Goal: Check status: Check status

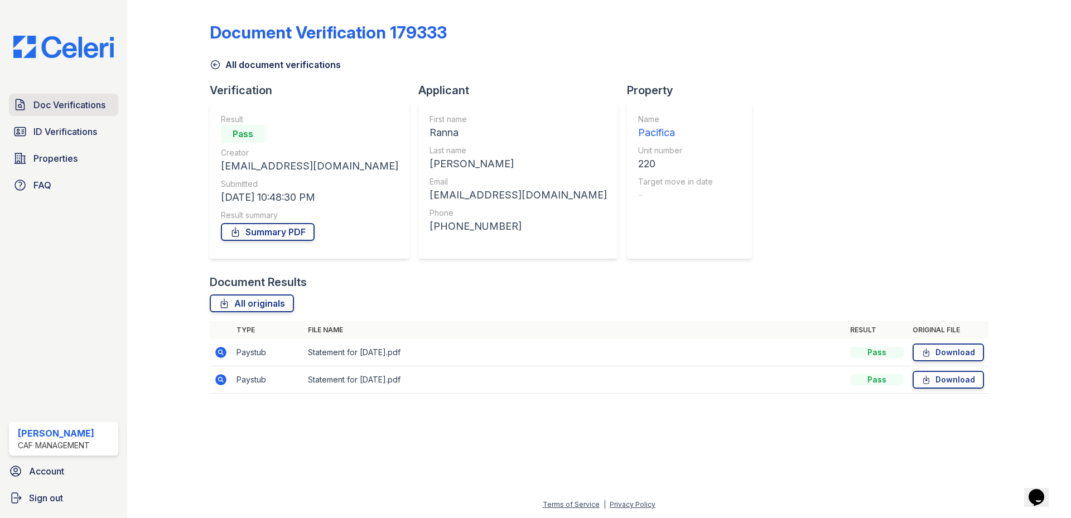
click at [83, 114] on link "Doc Verifications" at bounding box center [63, 105] width 109 height 22
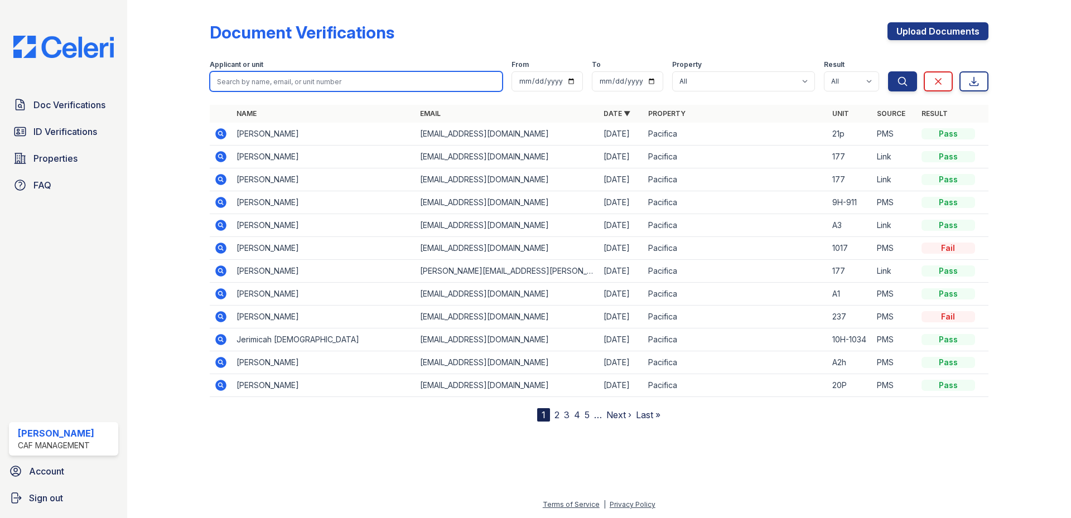
click at [277, 81] on input "search" at bounding box center [356, 81] width 293 height 20
type input "[PERSON_NAME]"
click at [888, 71] on button "Search" at bounding box center [902, 81] width 29 height 20
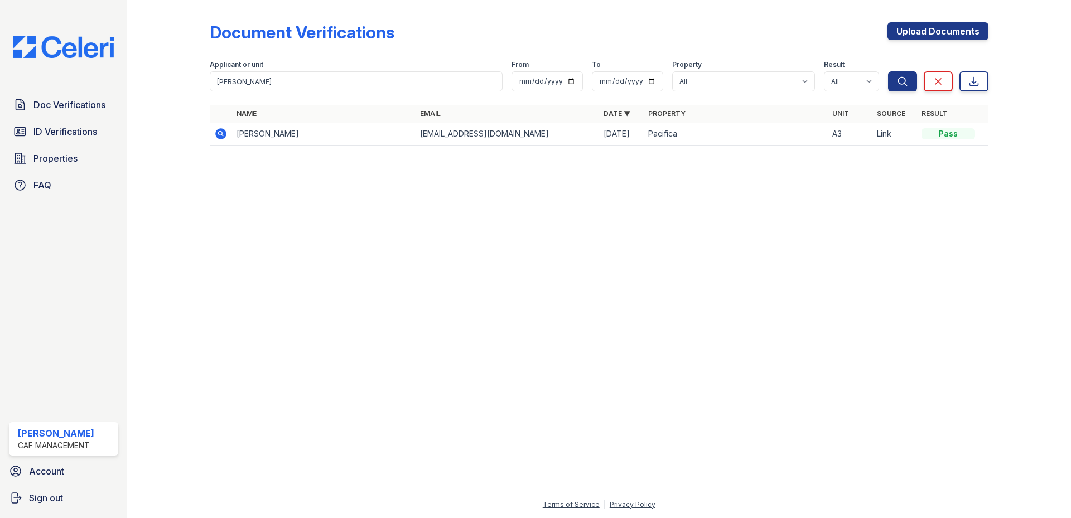
click at [221, 137] on icon at bounding box center [220, 133] width 11 height 11
